Goal: Task Accomplishment & Management: Use online tool/utility

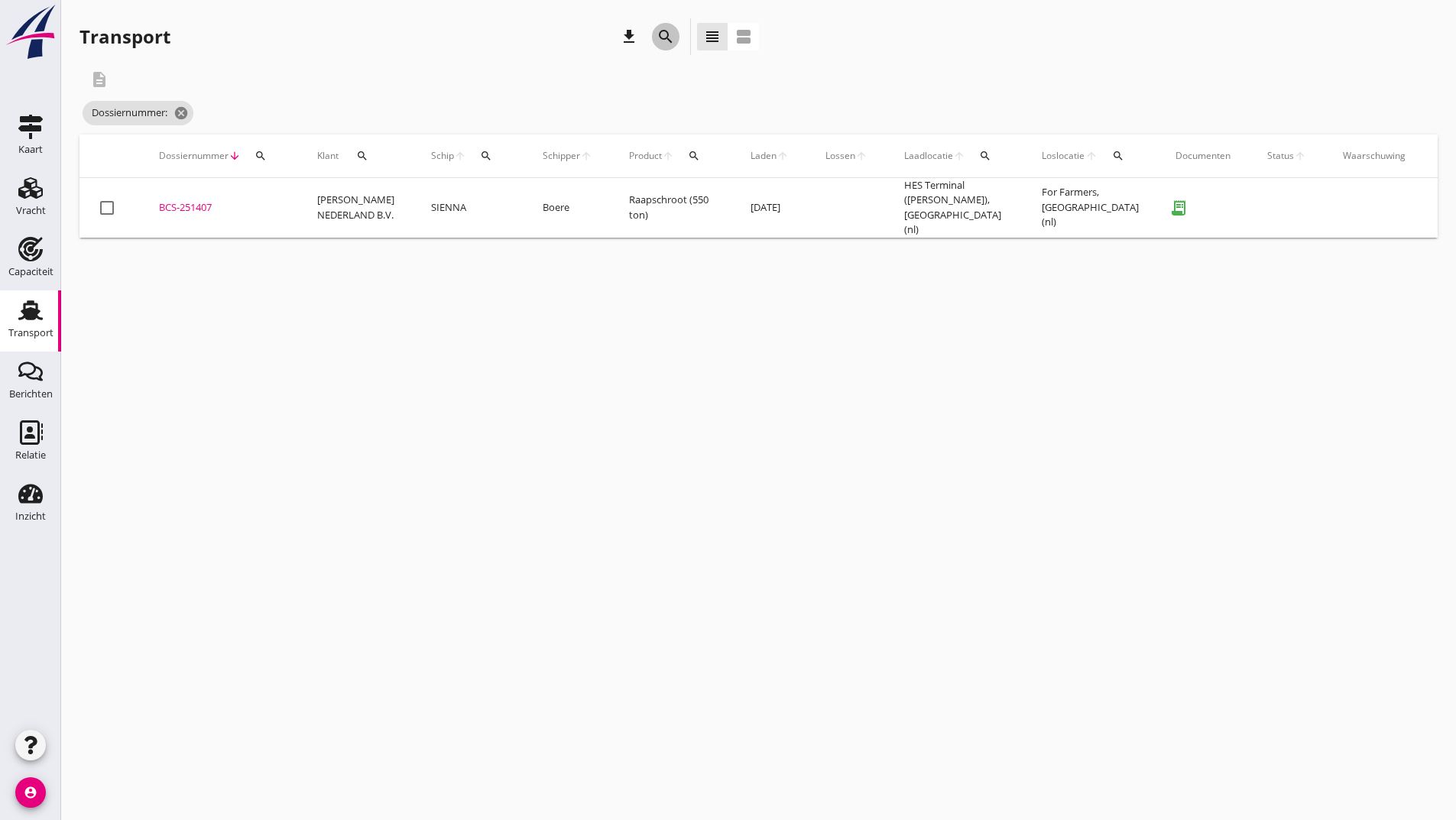
click at [665, 33] on icon "search" at bounding box center [665, 36] width 18 height 18
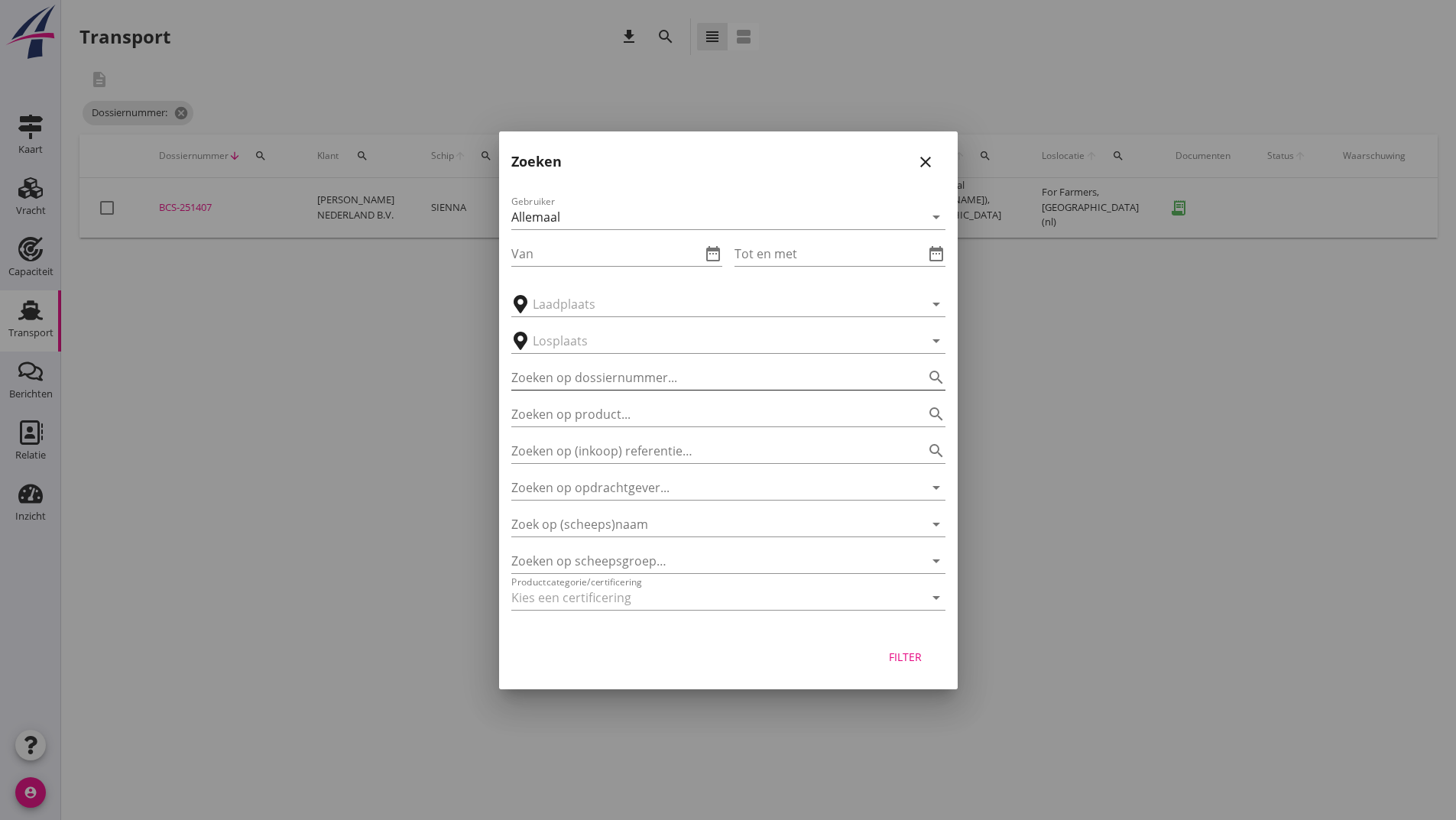
click at [664, 379] on input "Zoeken op dossiernummer..." at bounding box center [706, 377] width 391 height 25
type input "251397"
click at [911, 659] on div "Filter" at bounding box center [905, 657] width 43 height 16
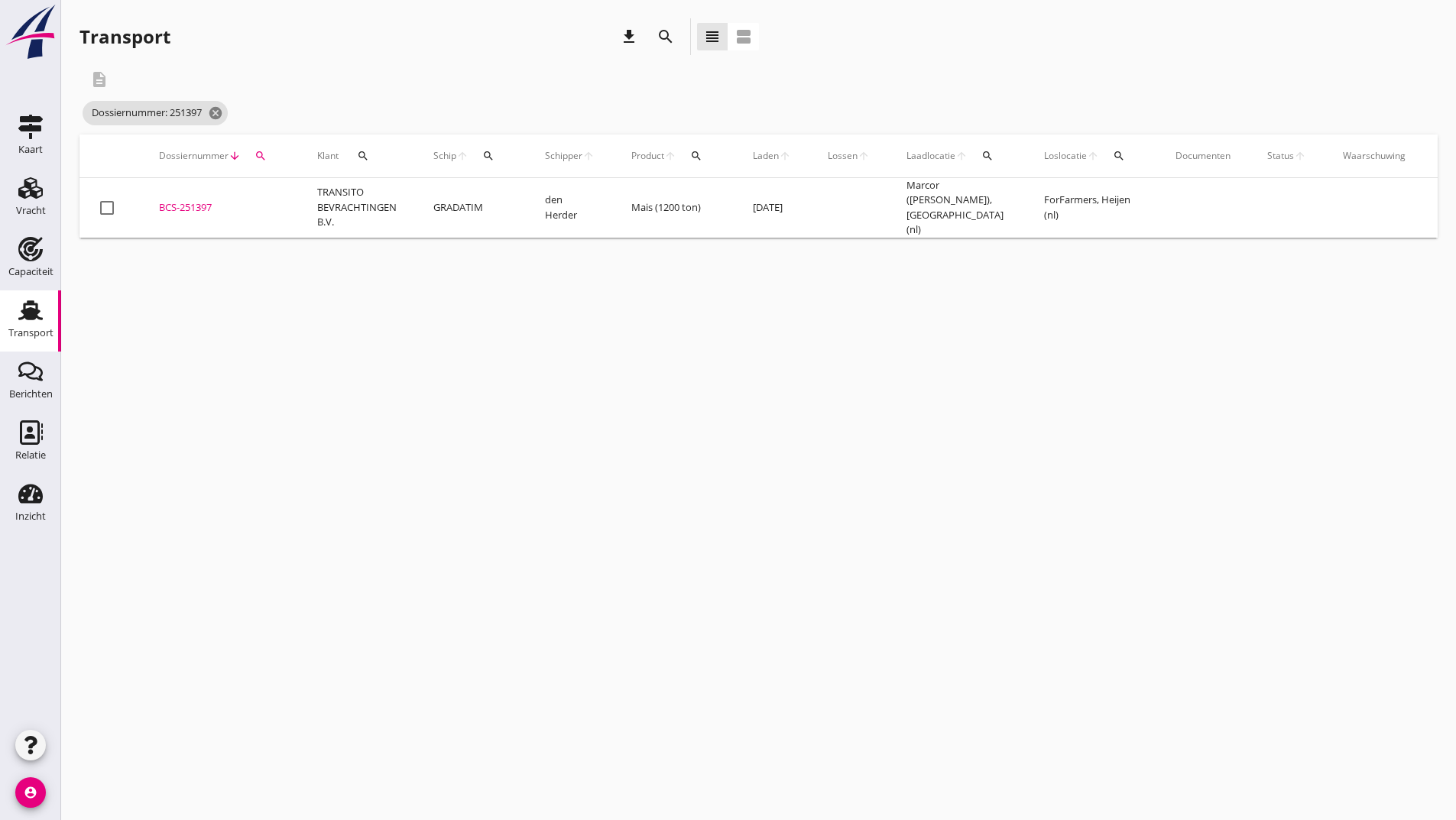
click at [205, 208] on div "BCS-251397" at bounding box center [220, 208] width 122 height 15
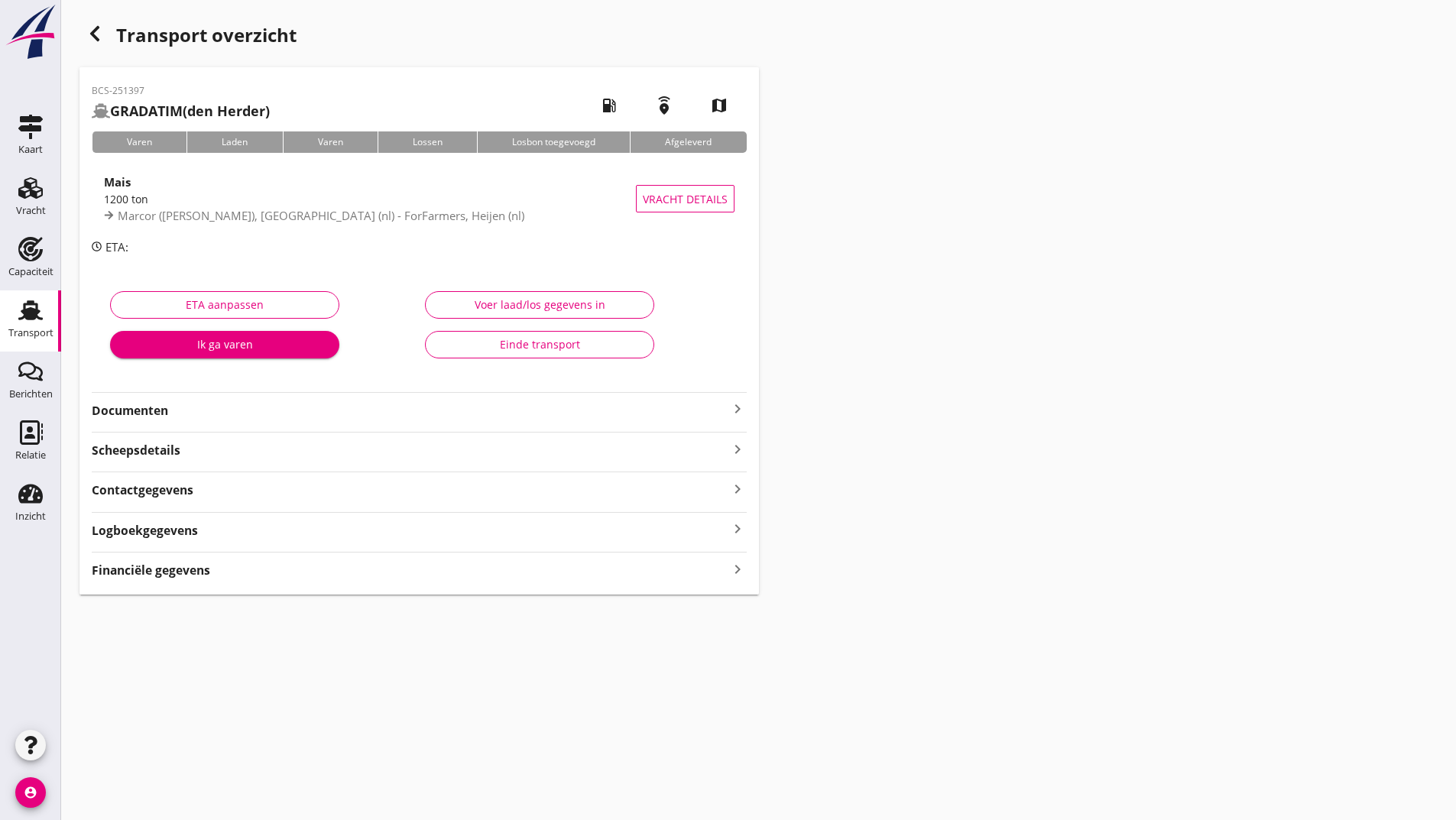
click at [147, 409] on strong "Documenten" at bounding box center [409, 410] width 636 height 17
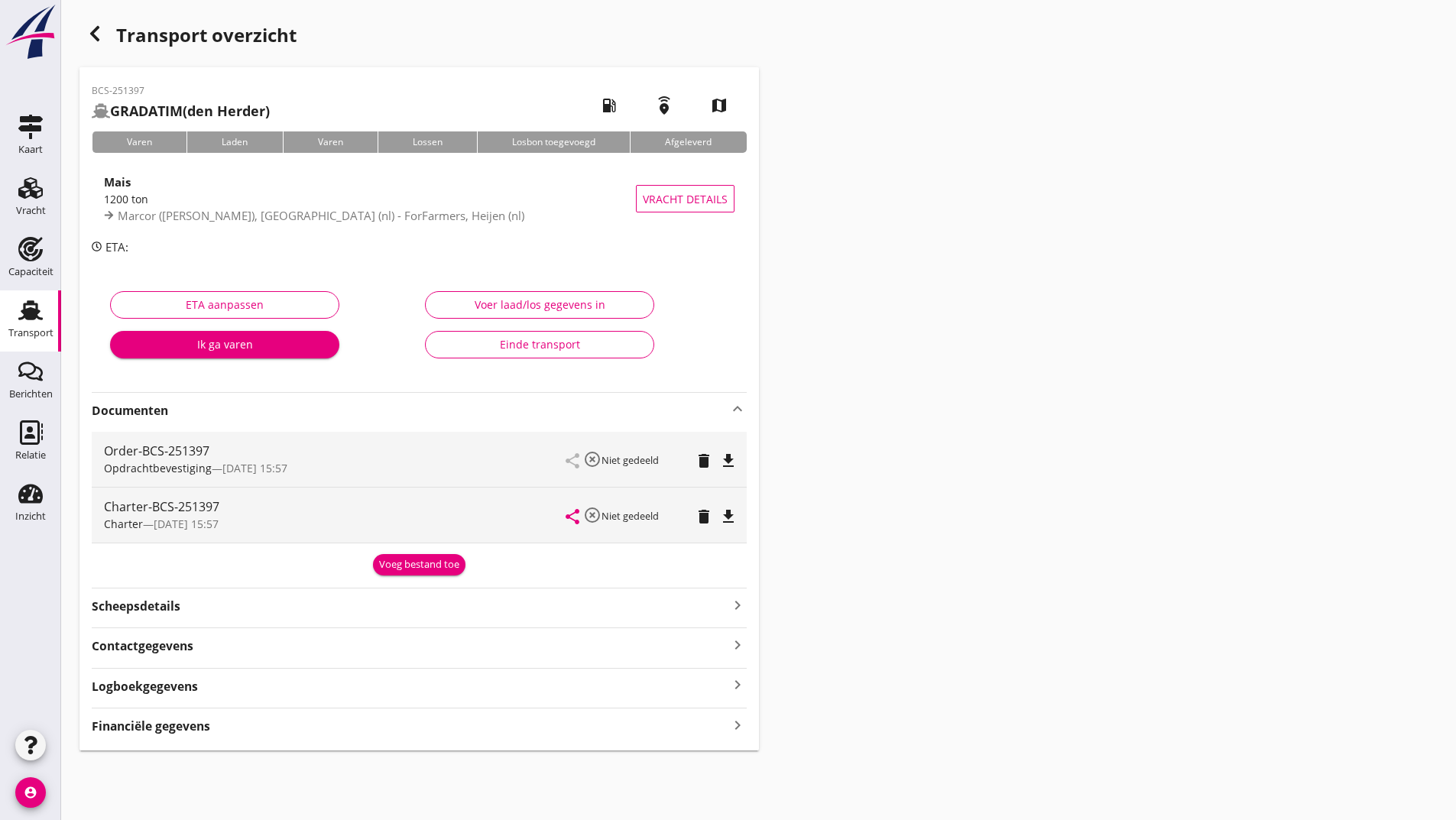
click at [408, 564] on div "Voeg bestand toe" at bounding box center [419, 565] width 80 height 15
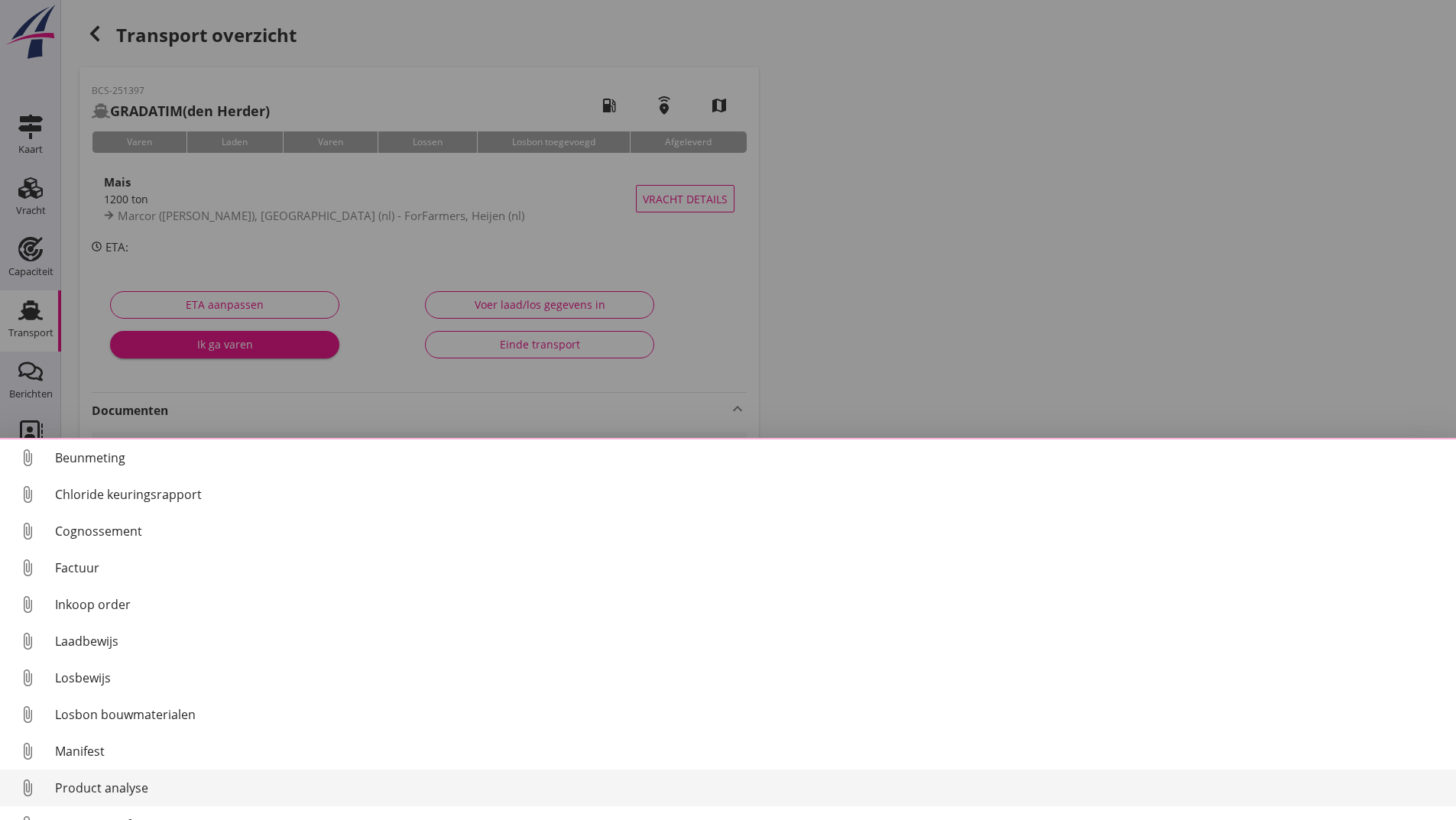
scroll to position [107, 0]
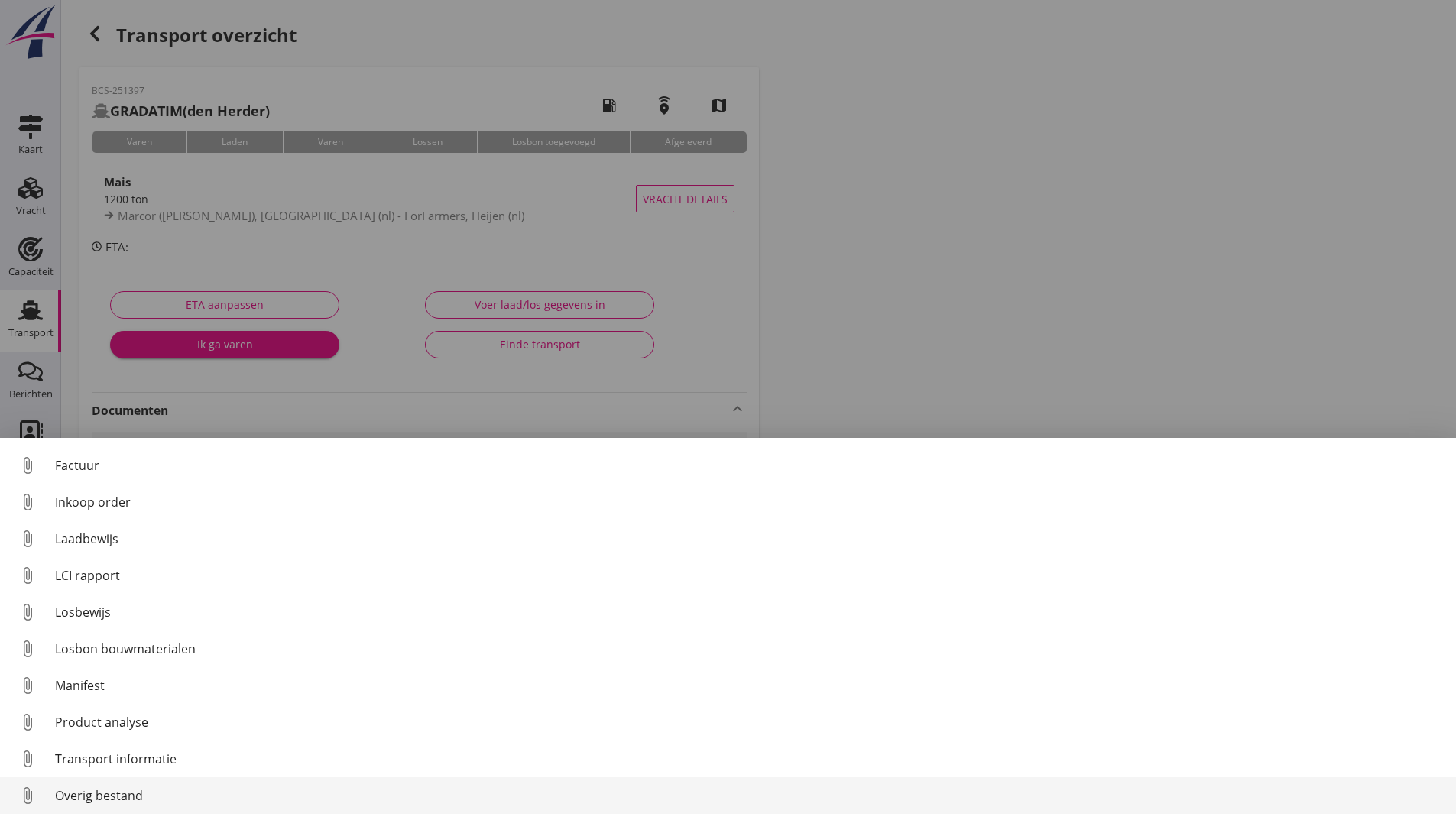
click at [95, 796] on div "Overig bestand" at bounding box center [750, 795] width 1389 height 18
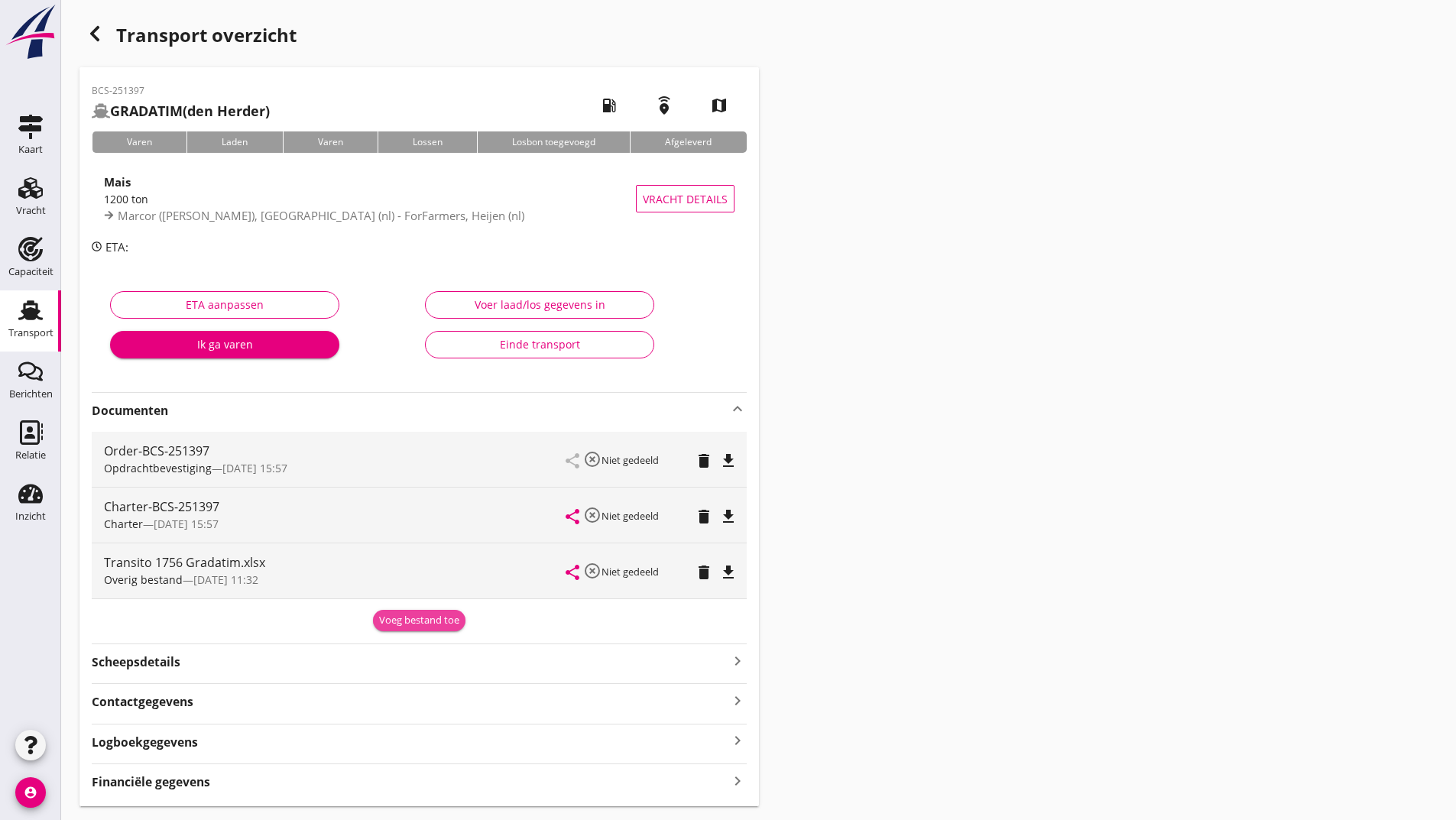
click at [392, 617] on div "Voeg bestand toe" at bounding box center [419, 620] width 80 height 15
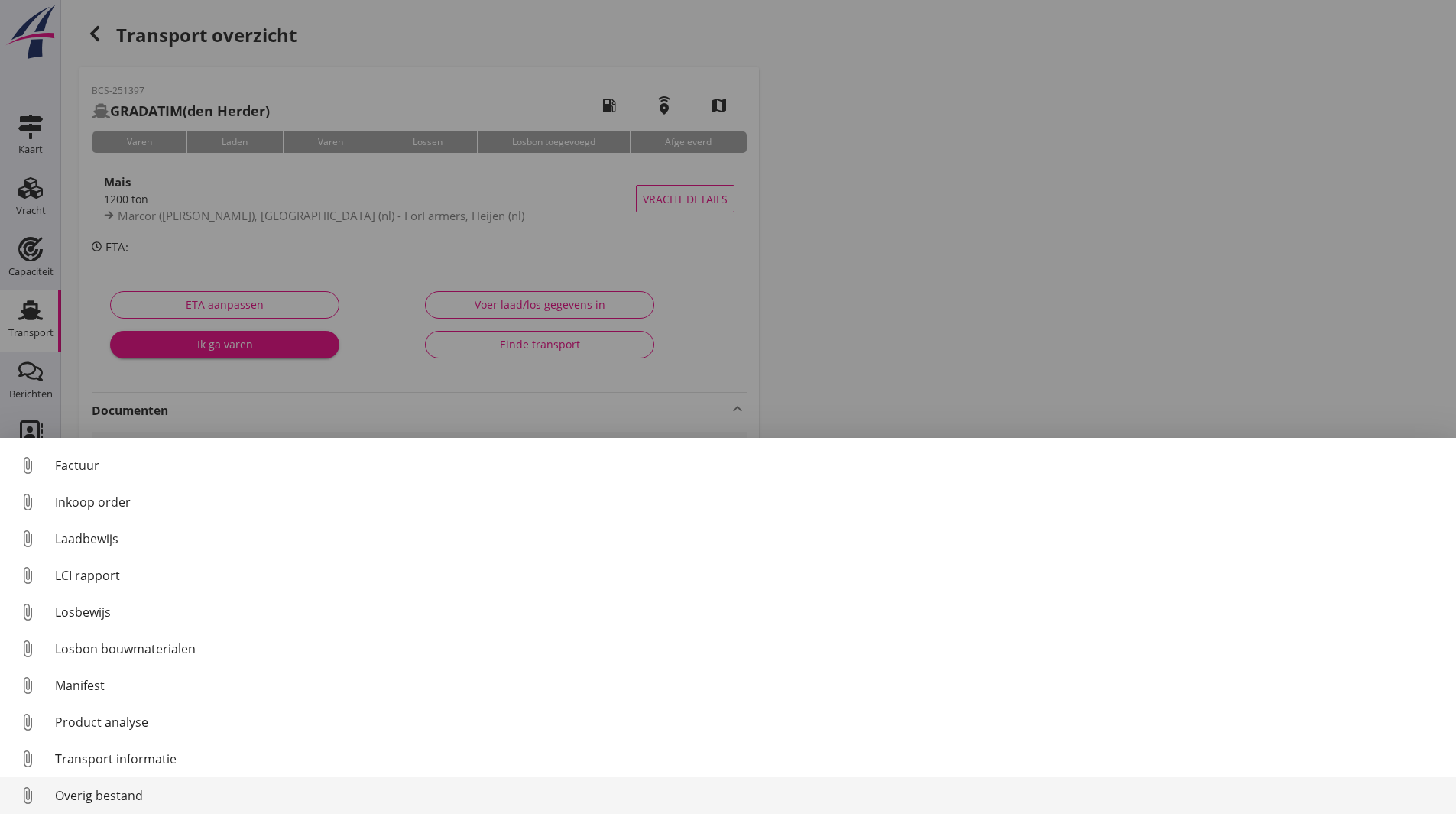
click at [143, 798] on div "Overig bestand" at bounding box center [750, 795] width 1389 height 18
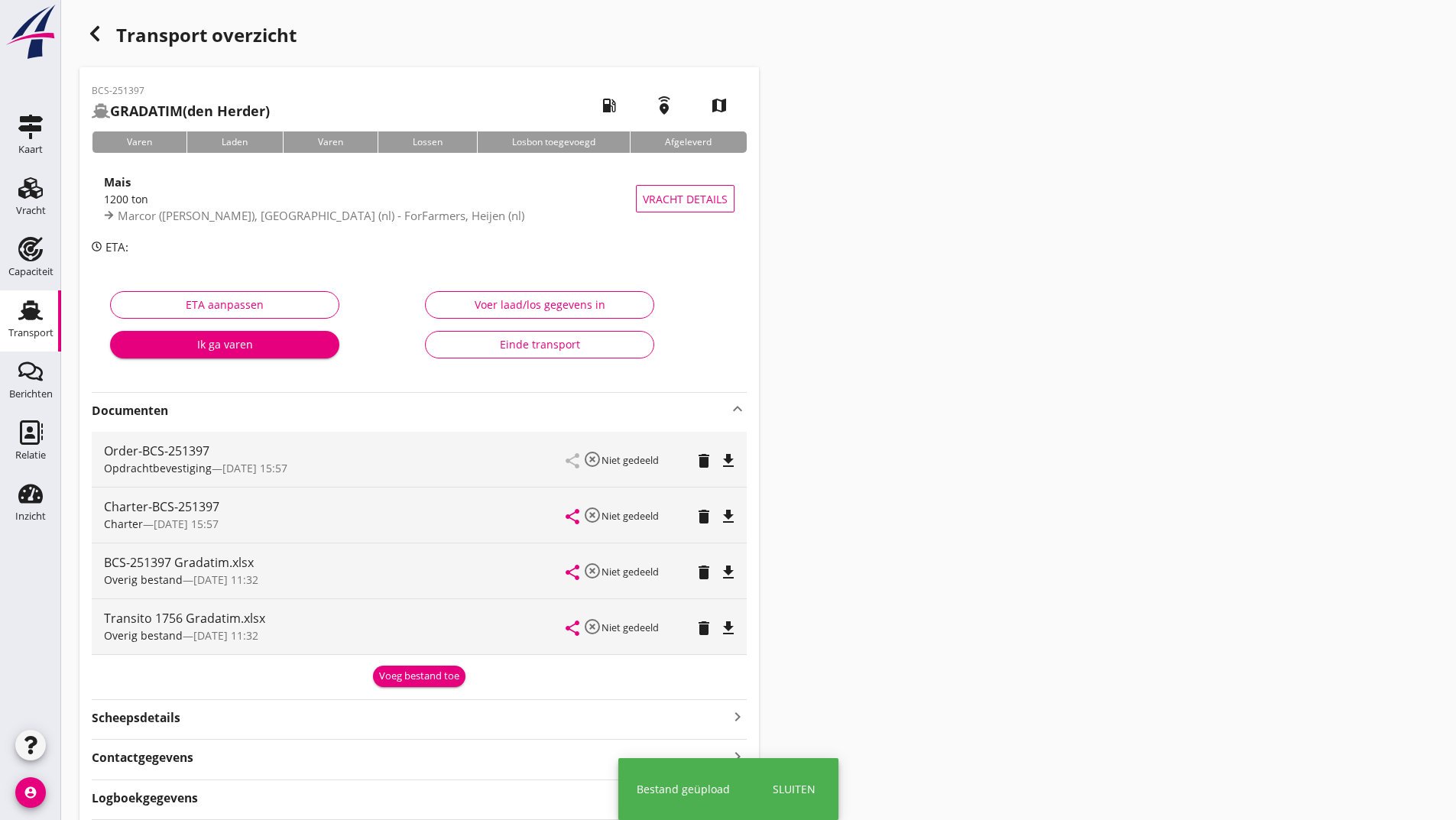
click at [384, 677] on div "Voeg bestand toe" at bounding box center [419, 677] width 80 height 15
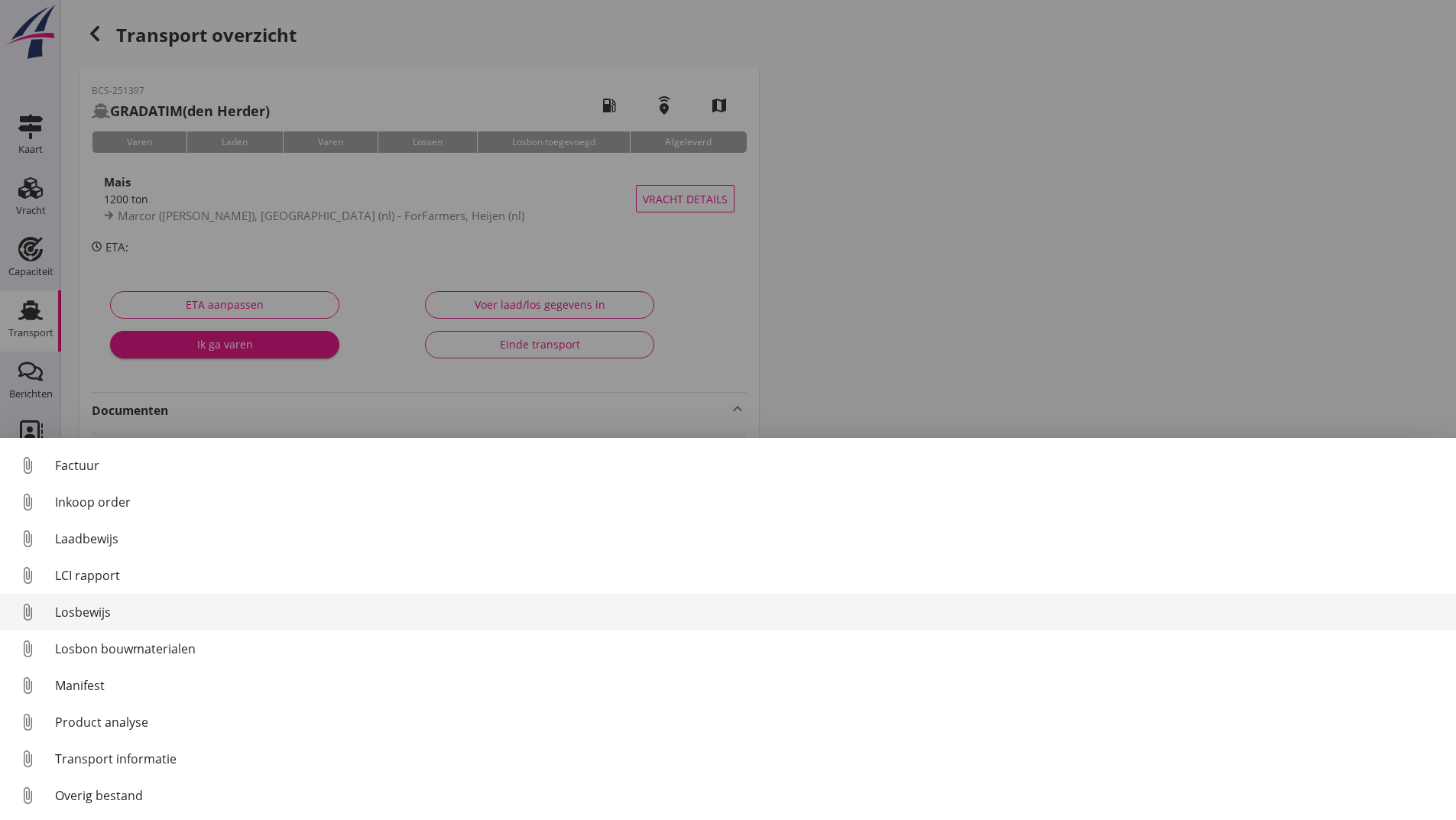
click at [94, 615] on div "Losbewijs" at bounding box center [750, 612] width 1389 height 18
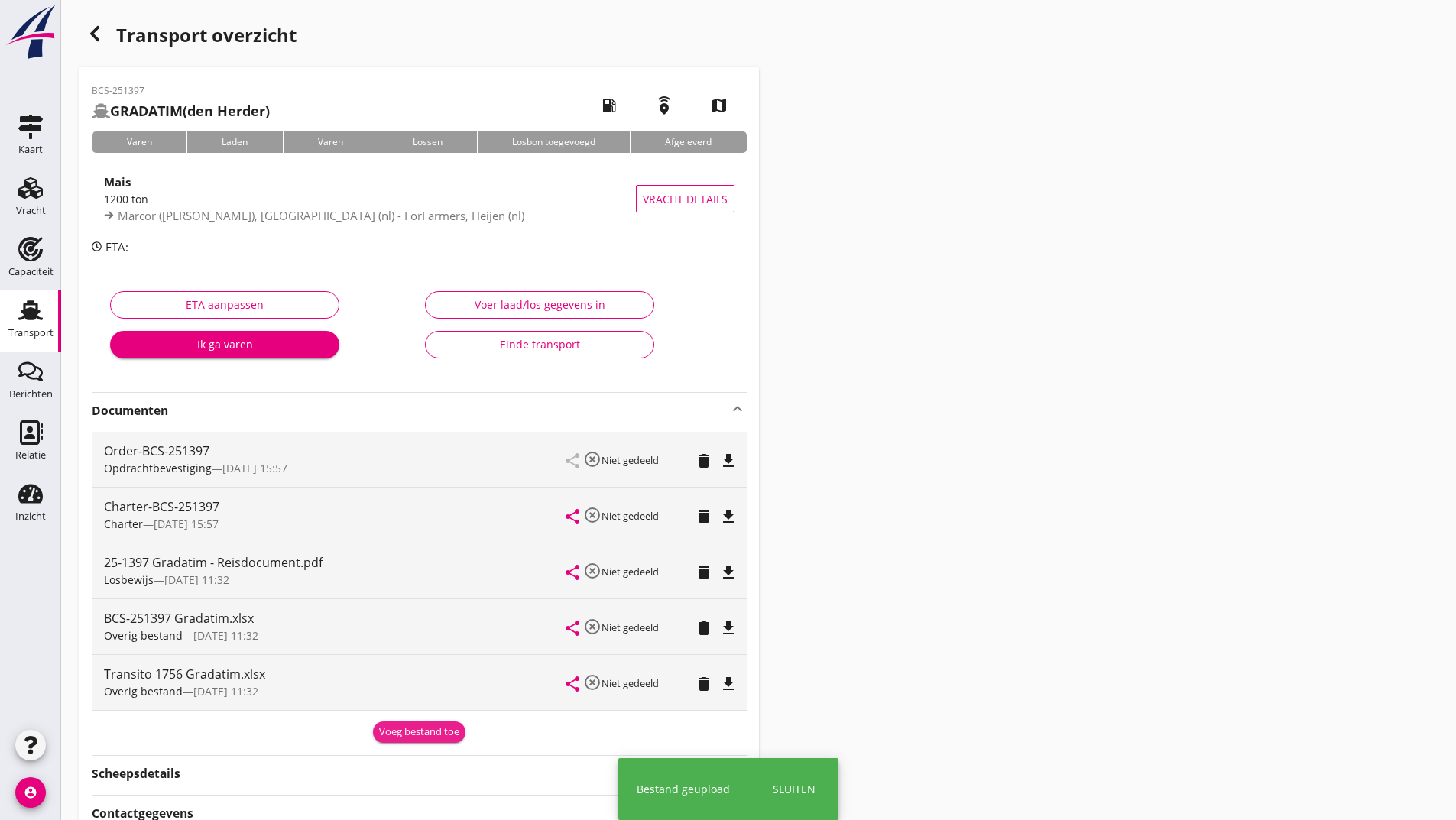
drag, startPoint x: 420, startPoint y: 729, endPoint x: 387, endPoint y: 717, distance: 35.1
click at [420, 727] on div "Voeg bestand toe" at bounding box center [419, 732] width 80 height 15
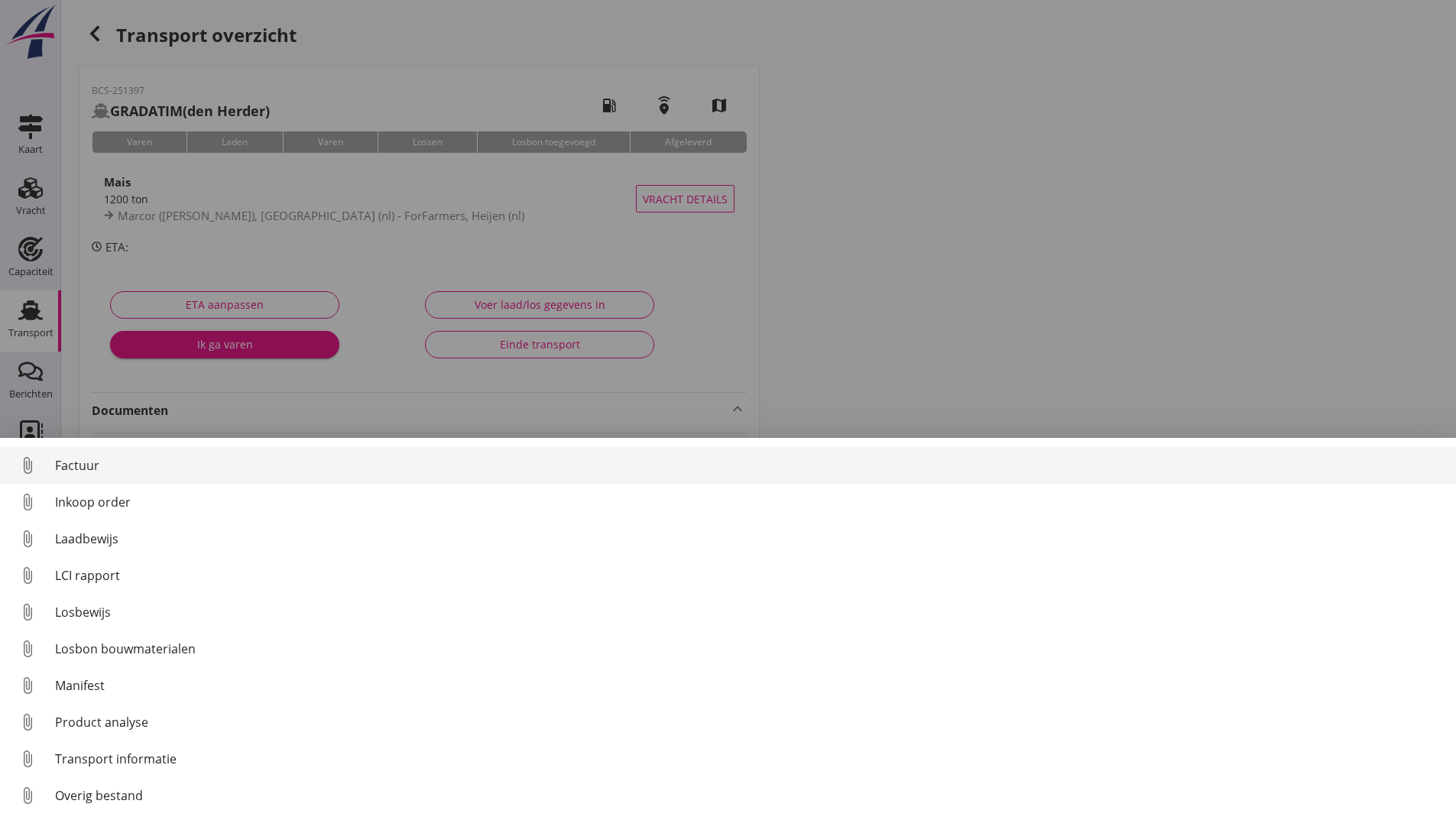
drag, startPoint x: 83, startPoint y: 457, endPoint x: 103, endPoint y: 460, distance: 20.2
click at [98, 460] on div "Factuur" at bounding box center [750, 466] width 1389 height 18
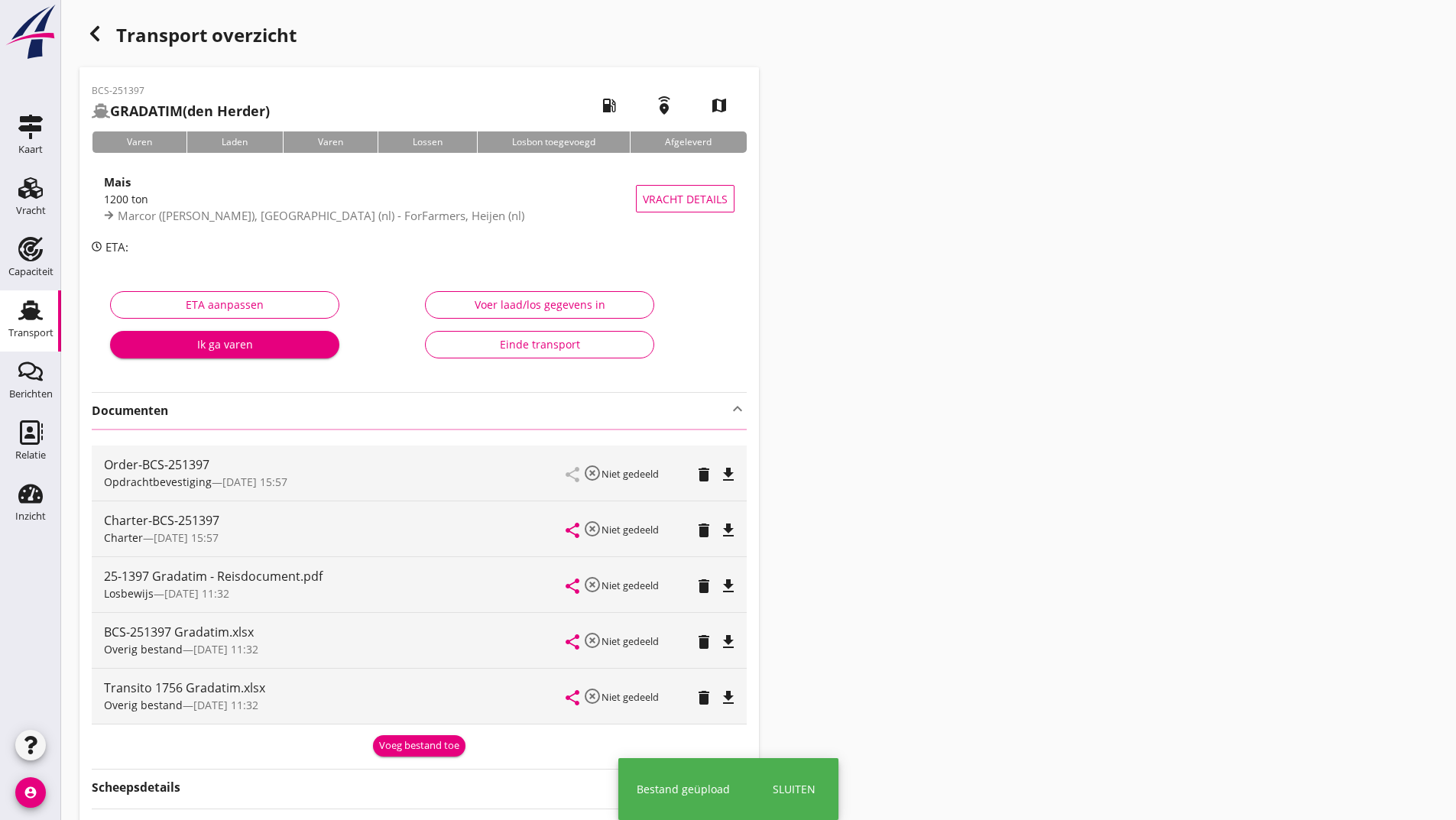
click at [101, 41] on icon "button" at bounding box center [94, 34] width 18 height 18
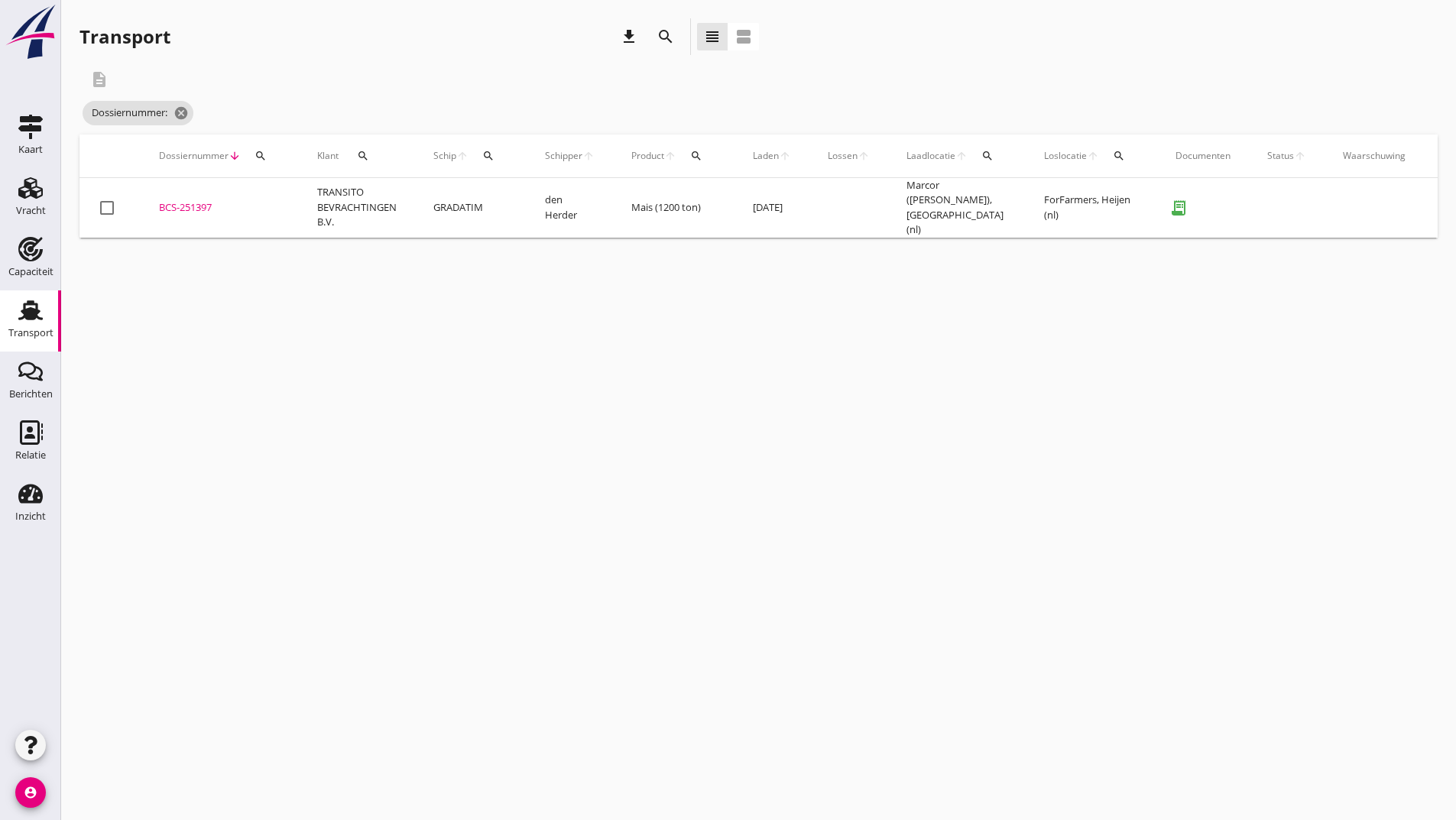
click at [667, 40] on icon "search" at bounding box center [665, 36] width 18 height 18
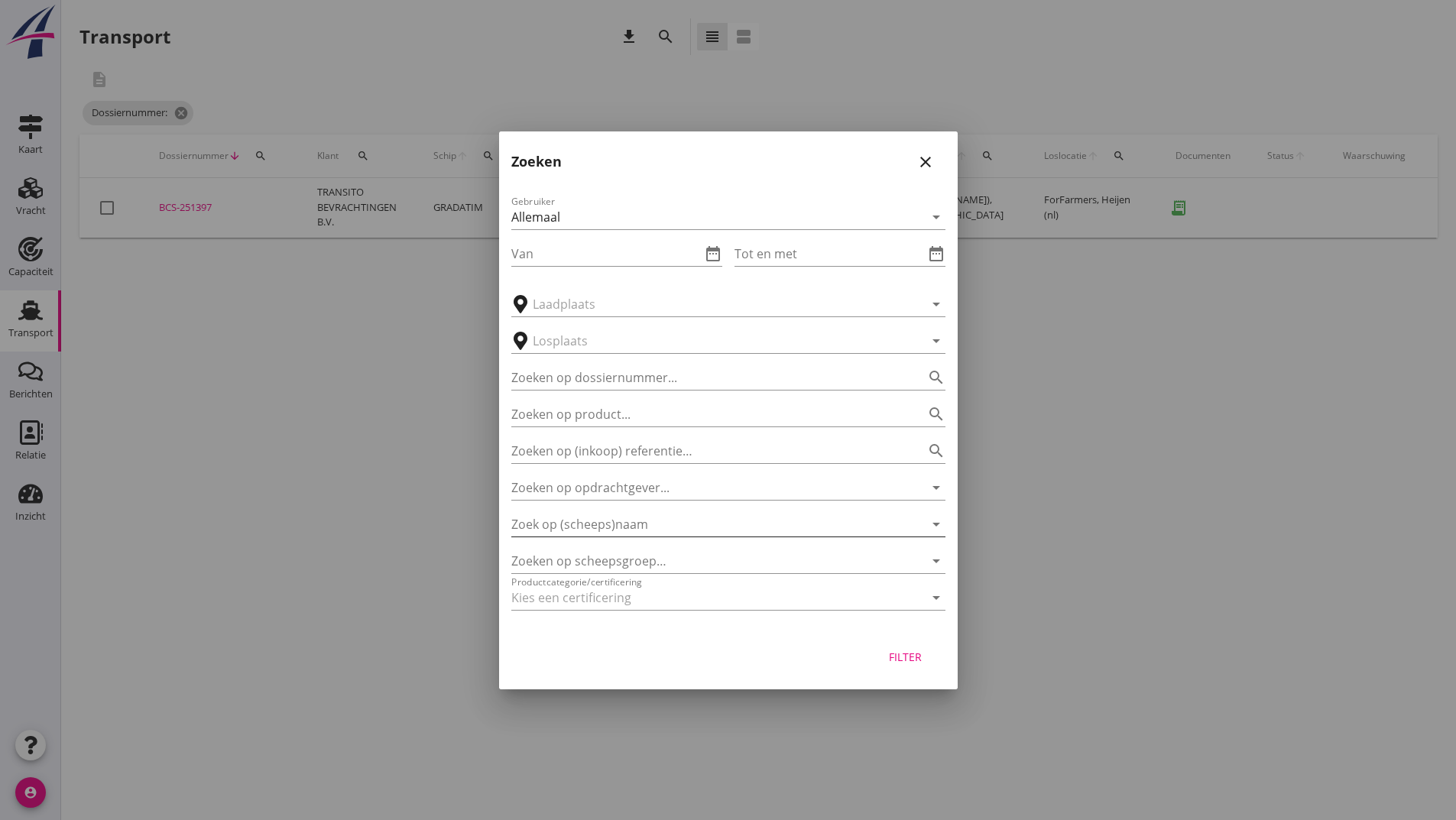
click at [605, 526] on input "Zoek op (scheeps)naam" at bounding box center [706, 524] width 391 height 25
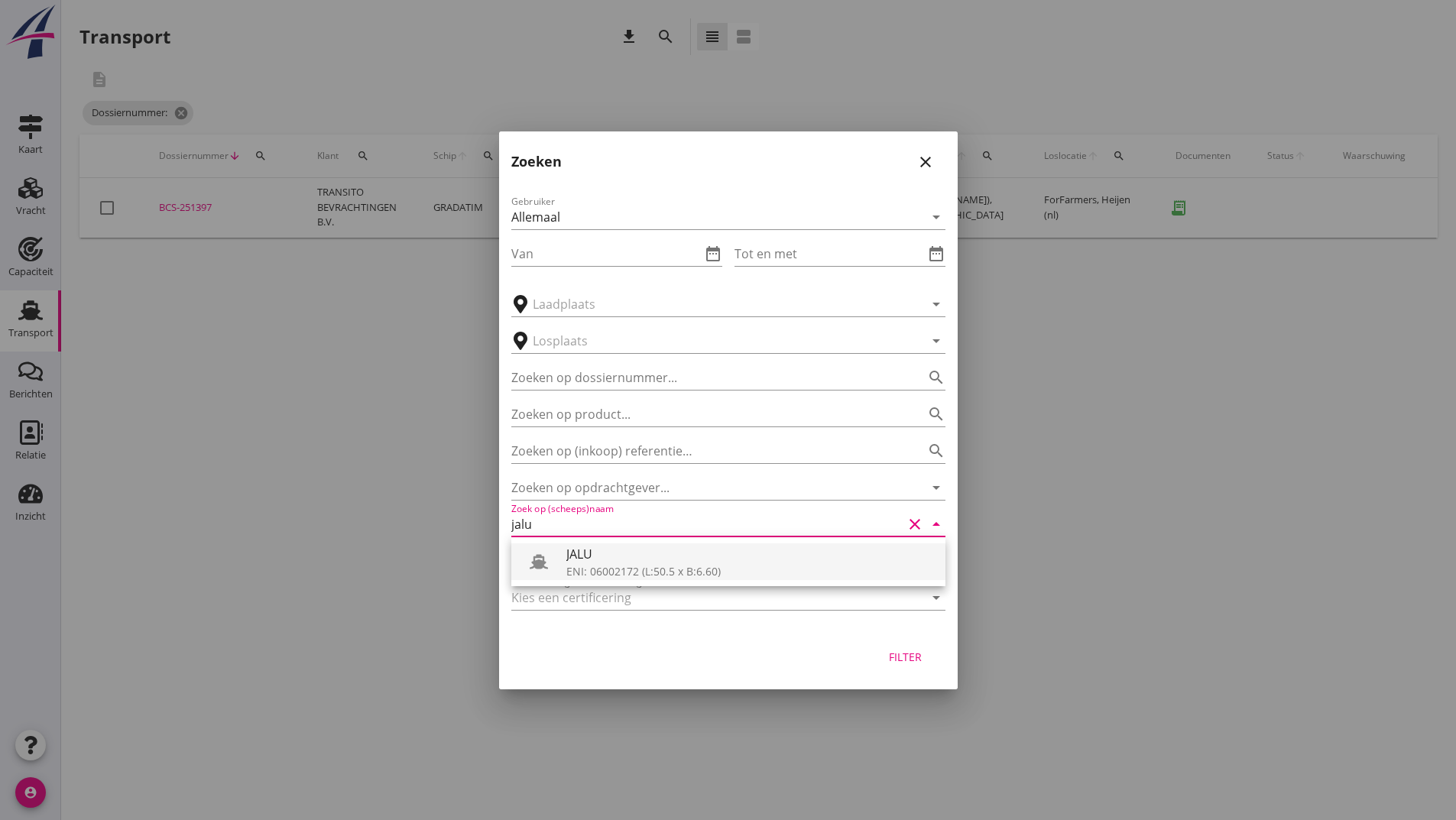
click at [589, 547] on div "JALU" at bounding box center [750, 554] width 367 height 18
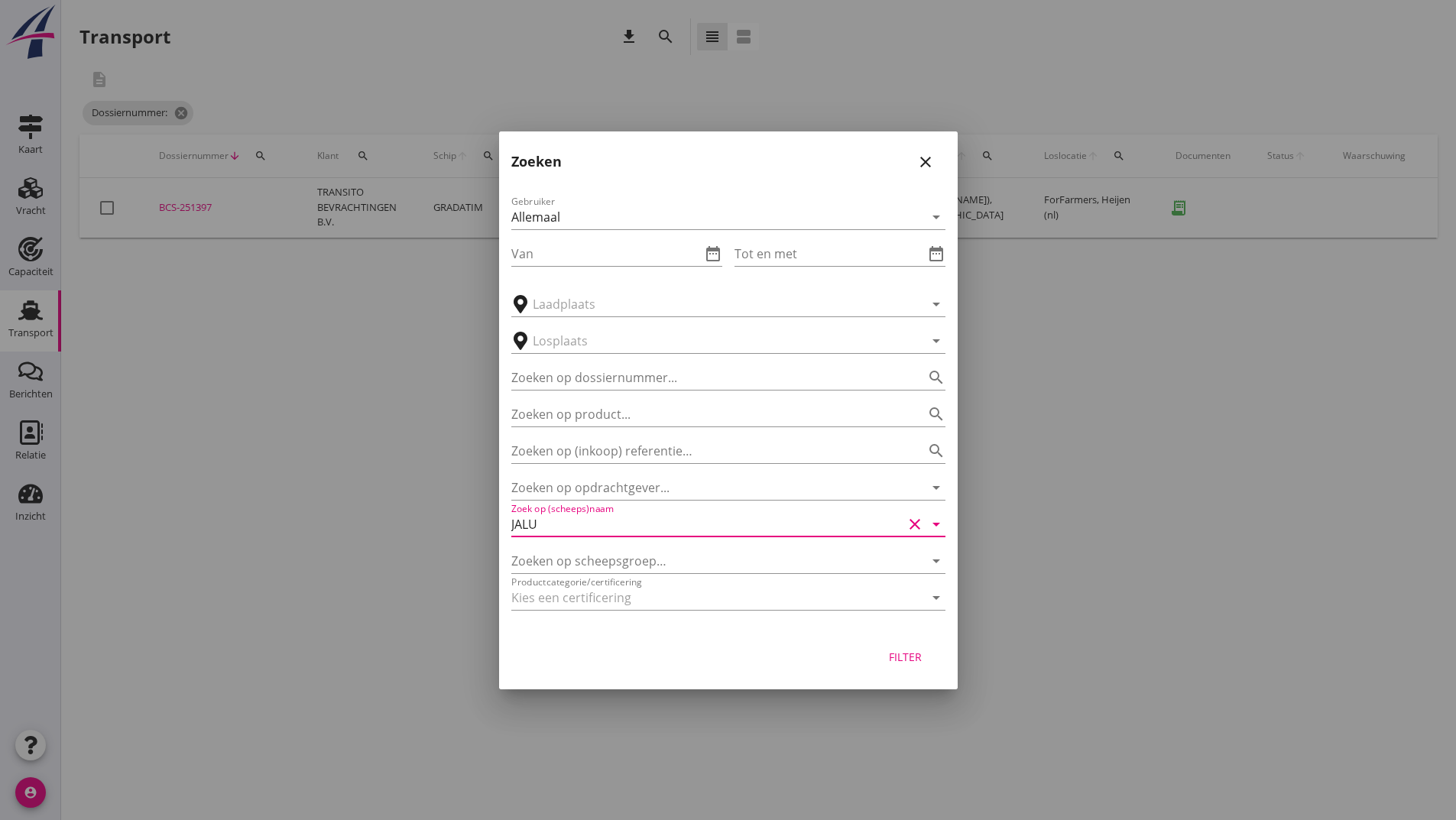
click at [896, 651] on div "Filter" at bounding box center [905, 657] width 43 height 16
type input "JALU"
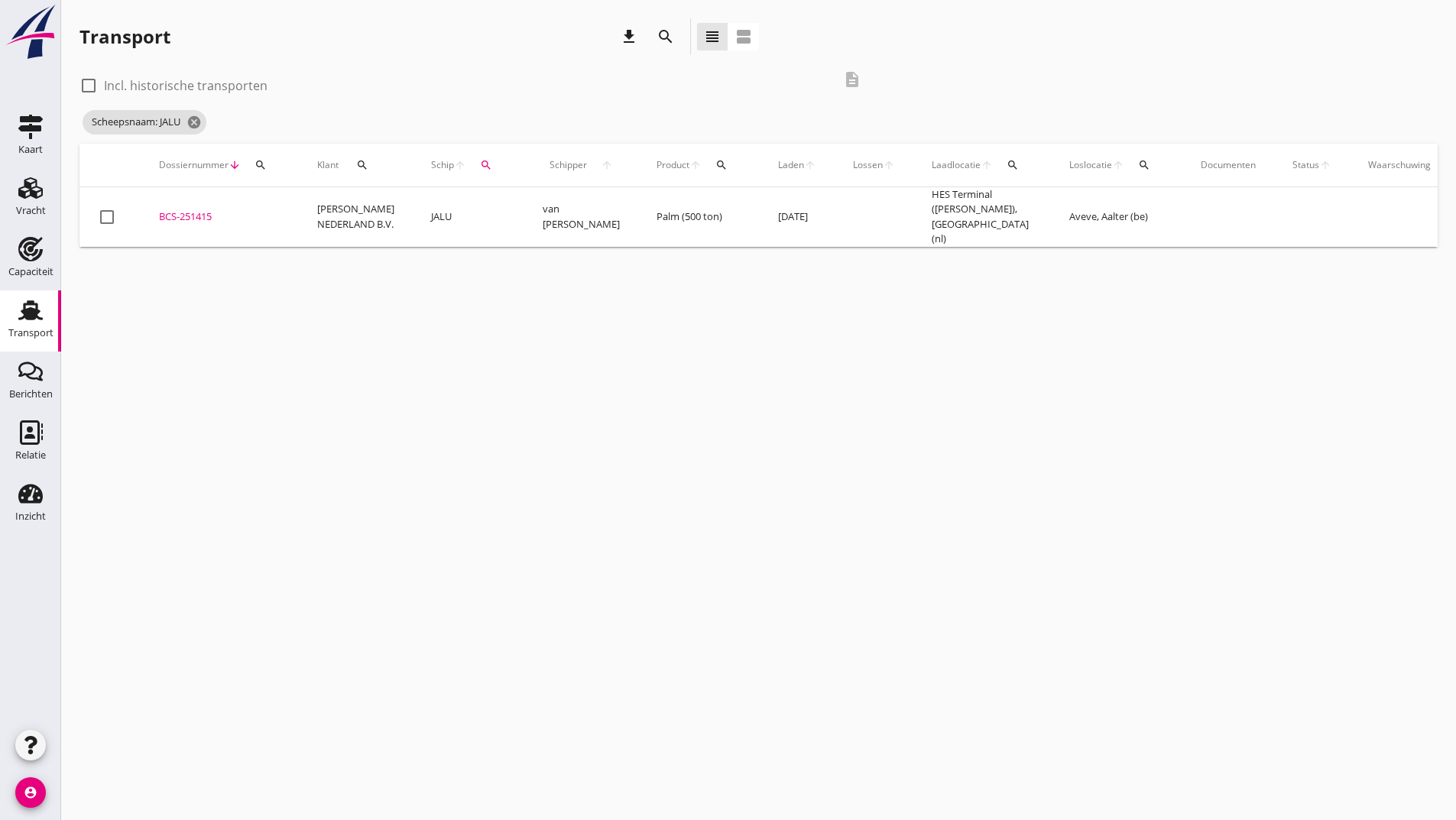
click at [84, 85] on div at bounding box center [88, 85] width 26 height 26
checkbox input "true"
